Goal: Complete application form

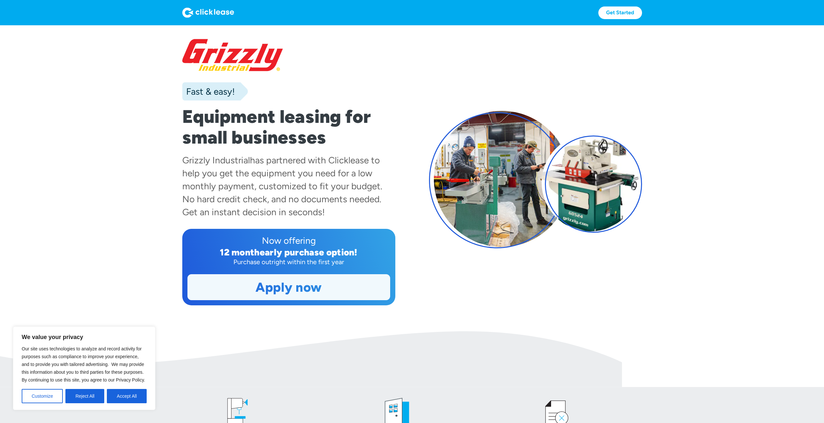
click at [290, 288] on link "Apply now" at bounding box center [289, 286] width 202 height 25
